Goal: Task Accomplishment & Management: Manage account settings

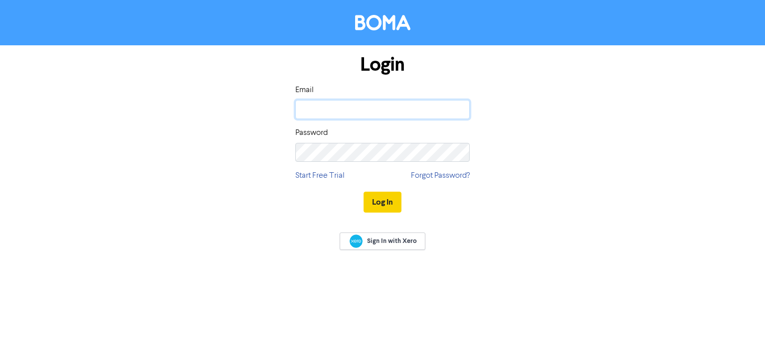
type input "[PERSON_NAME][EMAIL_ADDRESS][DOMAIN_NAME]"
click at [387, 203] on button "Log In" at bounding box center [382, 202] width 38 height 21
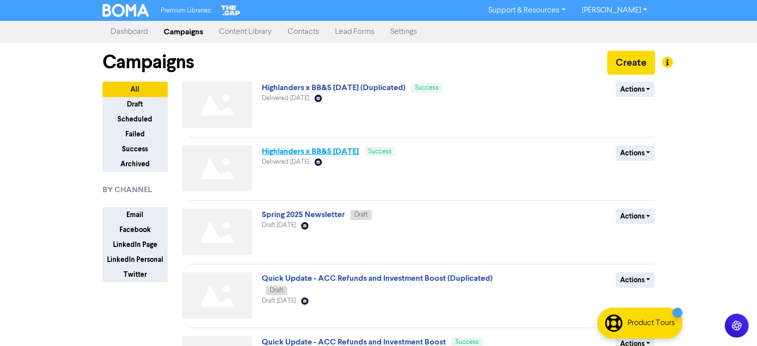
click at [331, 149] on link "Highlanders x BB&S [DATE]" at bounding box center [310, 151] width 97 height 10
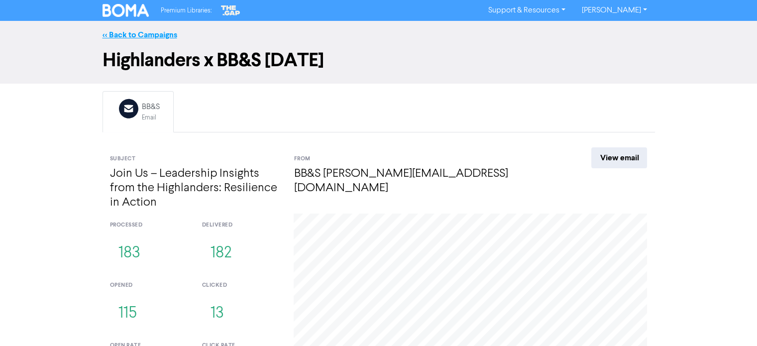
click at [148, 34] on link "<< Back to Campaigns" at bounding box center [140, 35] width 75 height 10
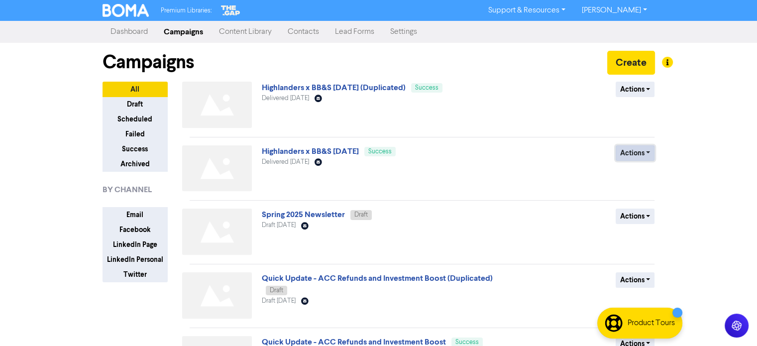
click at [634, 154] on button "Actions" at bounding box center [635, 152] width 39 height 15
click at [638, 170] on button "Duplicate" at bounding box center [655, 174] width 79 height 16
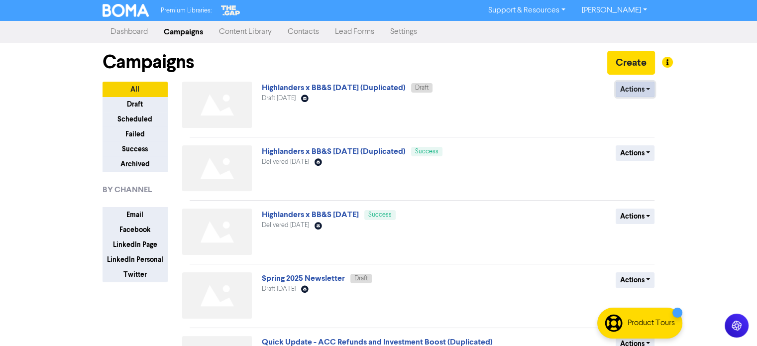
click at [645, 88] on button "Actions" at bounding box center [635, 89] width 39 height 15
click at [642, 144] on button "Rename" at bounding box center [655, 142] width 79 height 16
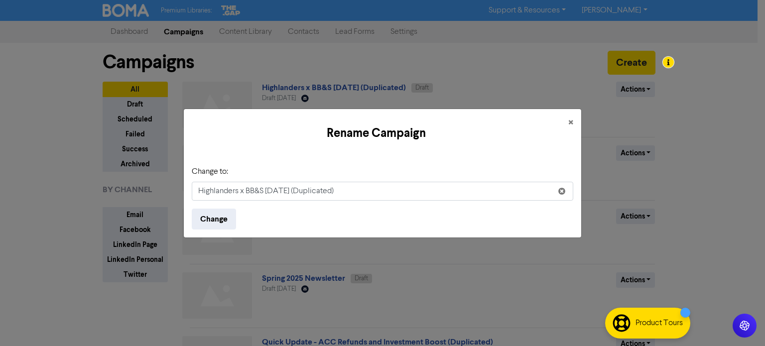
drag, startPoint x: 354, startPoint y: 193, endPoint x: 319, endPoint y: 194, distance: 35.9
click at [319, 194] on input "Highlanders x BB&S [DATE] (Duplicated)" at bounding box center [382, 191] width 381 height 19
type input "Highlanders x BB&S [DATE] (Follow up [DATE])"
click at [192, 209] on button "Change" at bounding box center [214, 219] width 44 height 21
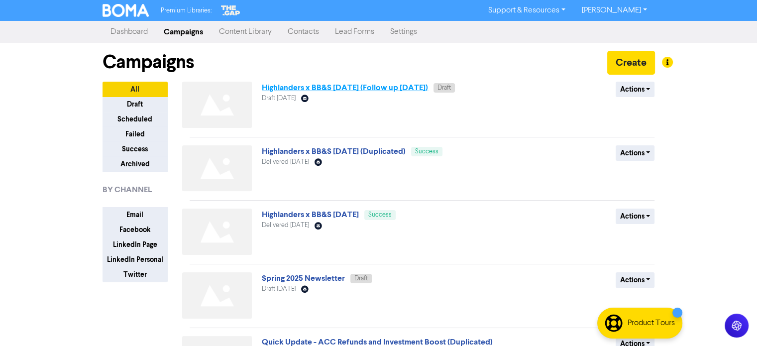
click at [394, 90] on link "Highlanders x BB&S [DATE] (Follow up [DATE])" at bounding box center [345, 88] width 166 height 10
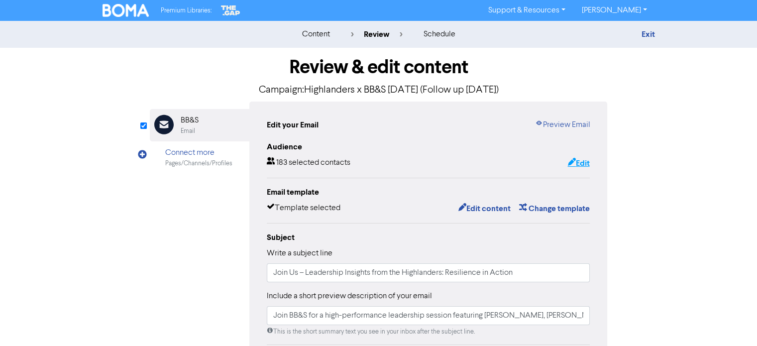
click at [580, 161] on button "Edit" at bounding box center [578, 163] width 23 height 13
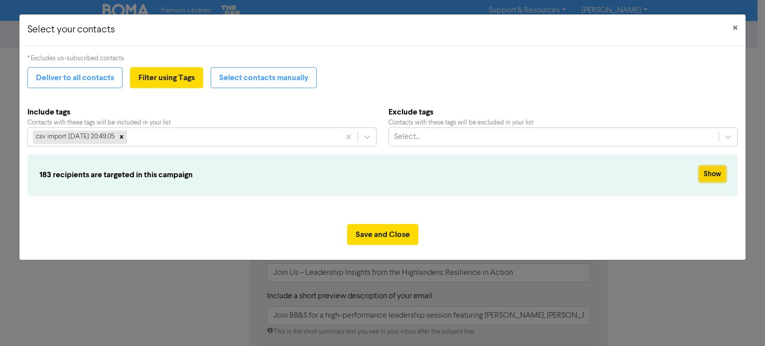
click at [709, 175] on button "Show" at bounding box center [712, 173] width 26 height 15
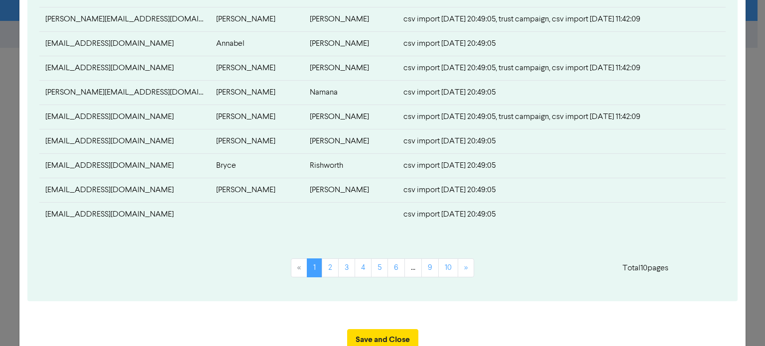
scroll to position [504, 0]
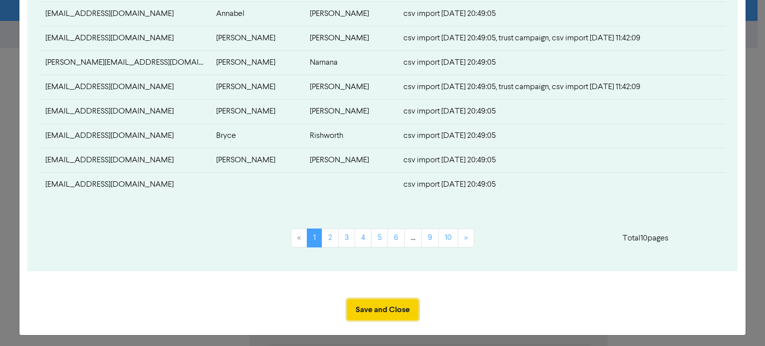
click at [378, 300] on button "Save and Close" at bounding box center [382, 309] width 71 height 21
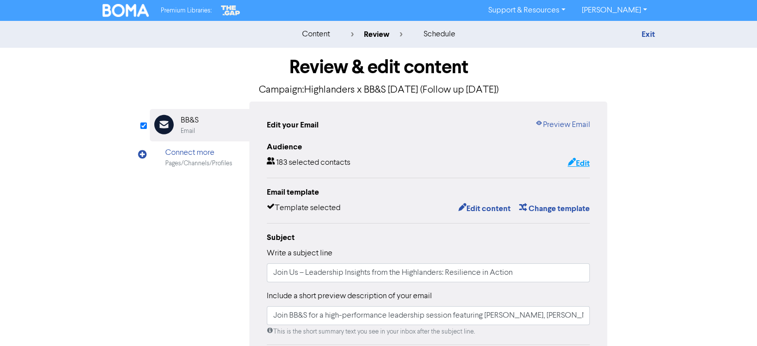
click at [587, 165] on button "Edit" at bounding box center [578, 163] width 23 height 13
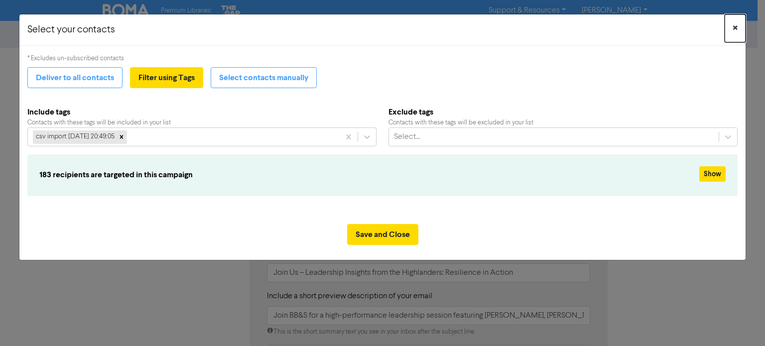
click at [739, 26] on button "×" at bounding box center [734, 28] width 21 height 28
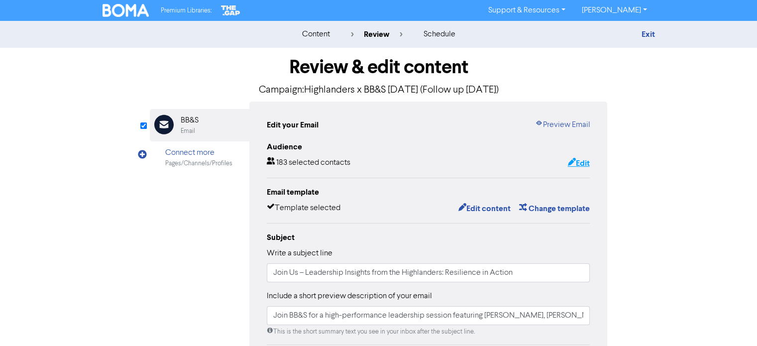
click at [589, 163] on button "Edit" at bounding box center [578, 163] width 23 height 13
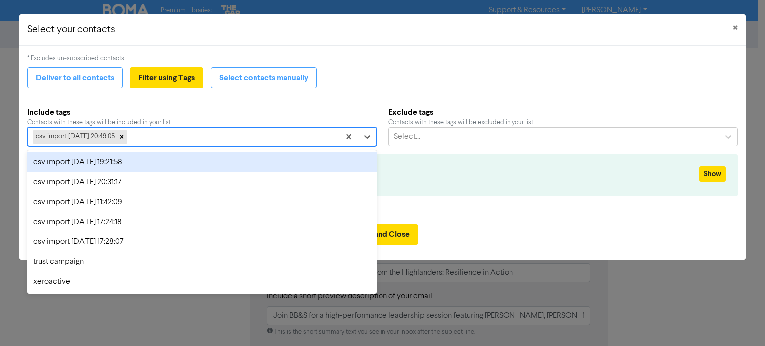
click at [157, 135] on div "csv import [DATE] 20:49:05" at bounding box center [183, 137] width 311 height 18
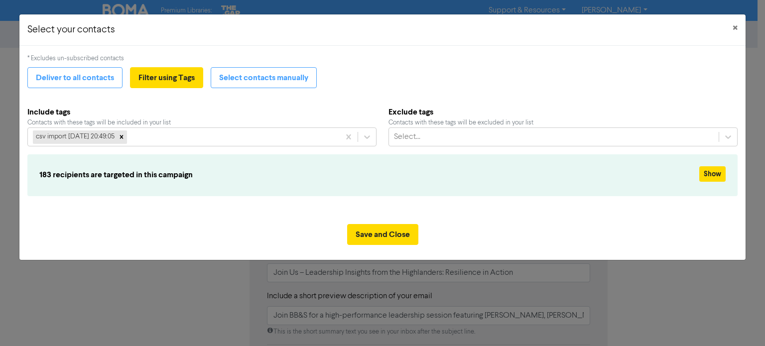
click at [176, 170] on h6 "183 recipients are targeted in this campaign" at bounding box center [323, 174] width 569 height 9
click at [709, 175] on button "Show" at bounding box center [712, 173] width 26 height 15
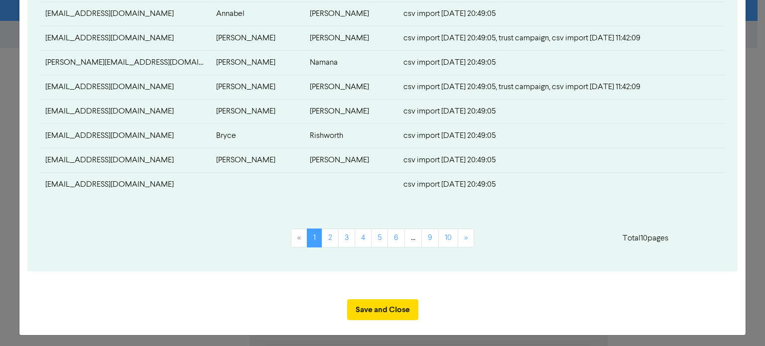
click at [385, 295] on div "Save and Close" at bounding box center [381, 313] width 725 height 44
click at [381, 302] on button "Save and Close" at bounding box center [382, 309] width 71 height 21
